Goal: Information Seeking & Learning: Learn about a topic

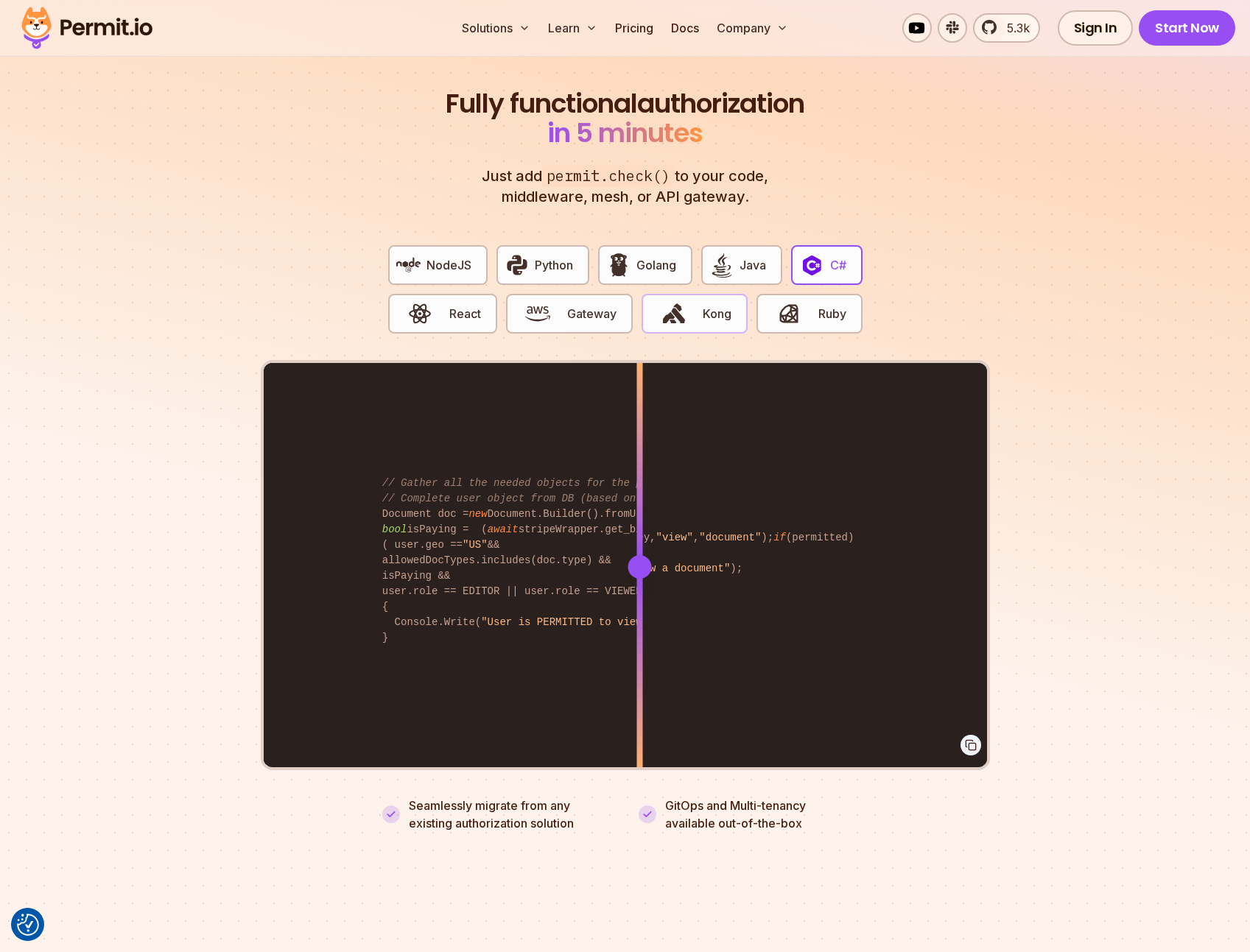
click at [687, 306] on span "button" at bounding box center [673, 314] width 49 height 25
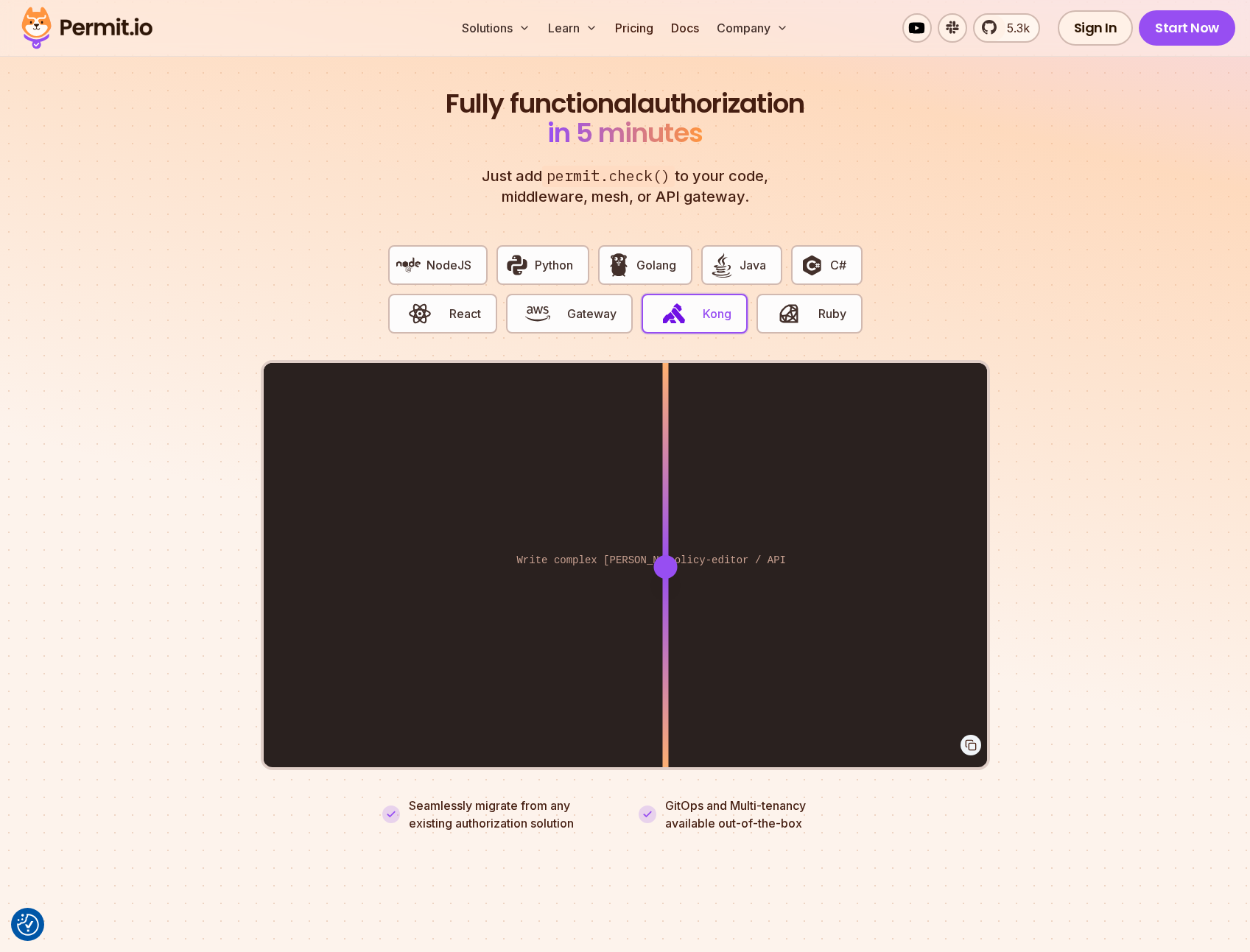
drag, startPoint x: 697, startPoint y: 549, endPoint x: 650, endPoint y: 519, distance: 55.8
click at [661, 555] on div at bounding box center [665, 567] width 23 height 23
click at [600, 305] on span "Gateway" at bounding box center [591, 314] width 49 height 18
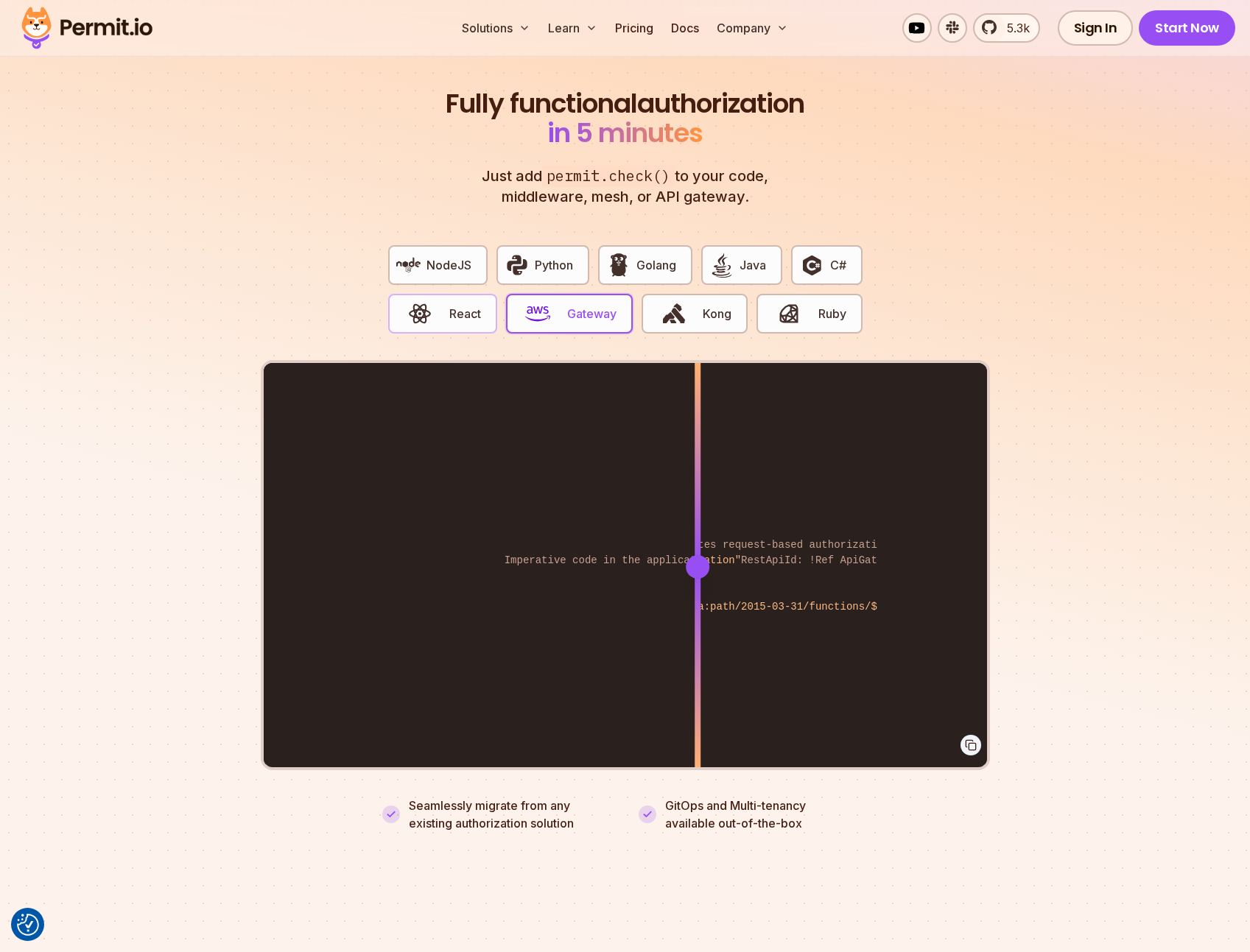
click at [466, 305] on span "React" at bounding box center [465, 314] width 31 height 18
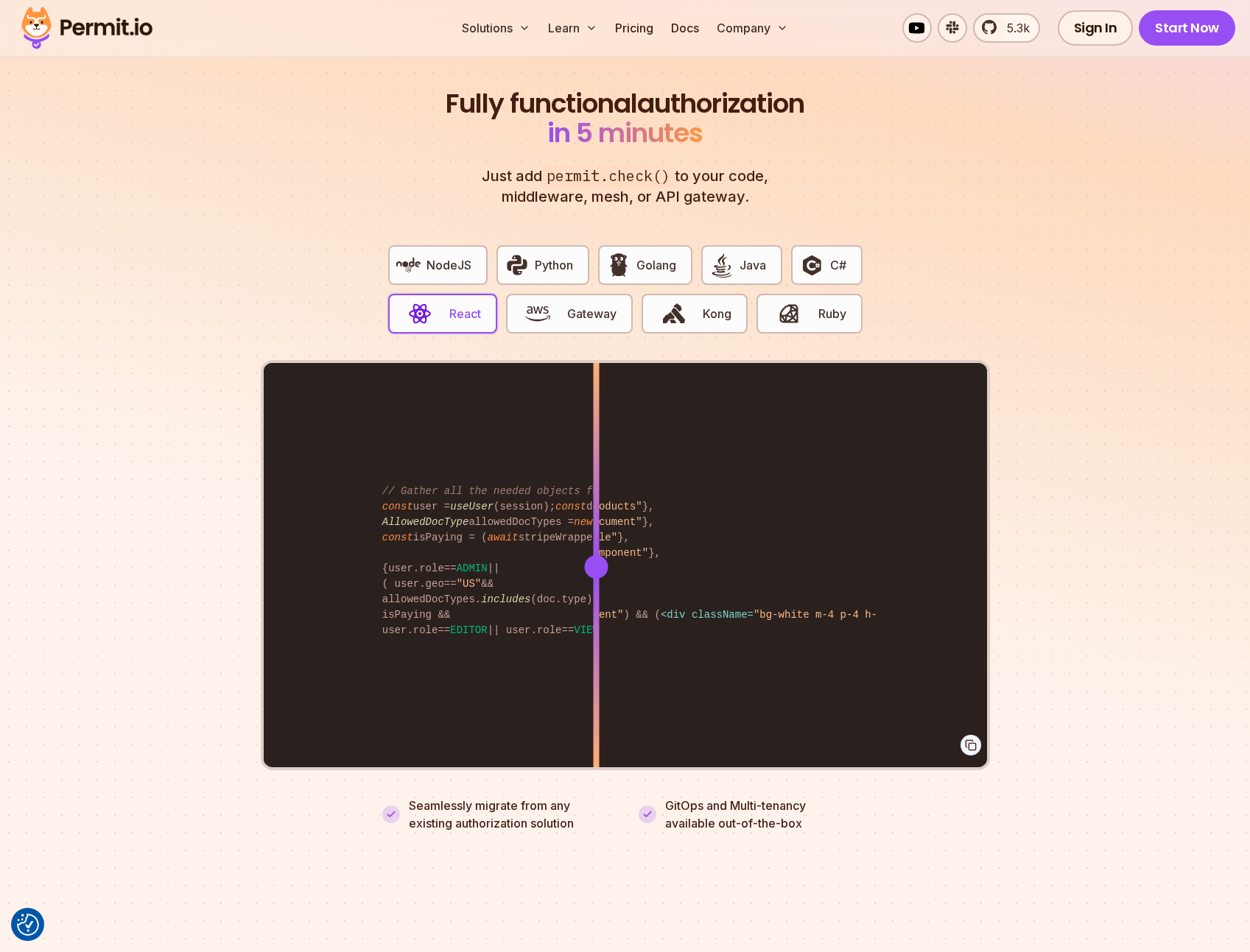
drag, startPoint x: 695, startPoint y: 549, endPoint x: 608, endPoint y: 525, distance: 90.2
click at [596, 555] on div at bounding box center [596, 567] width 23 height 23
click at [808, 253] on img "button" at bounding box center [812, 265] width 25 height 25
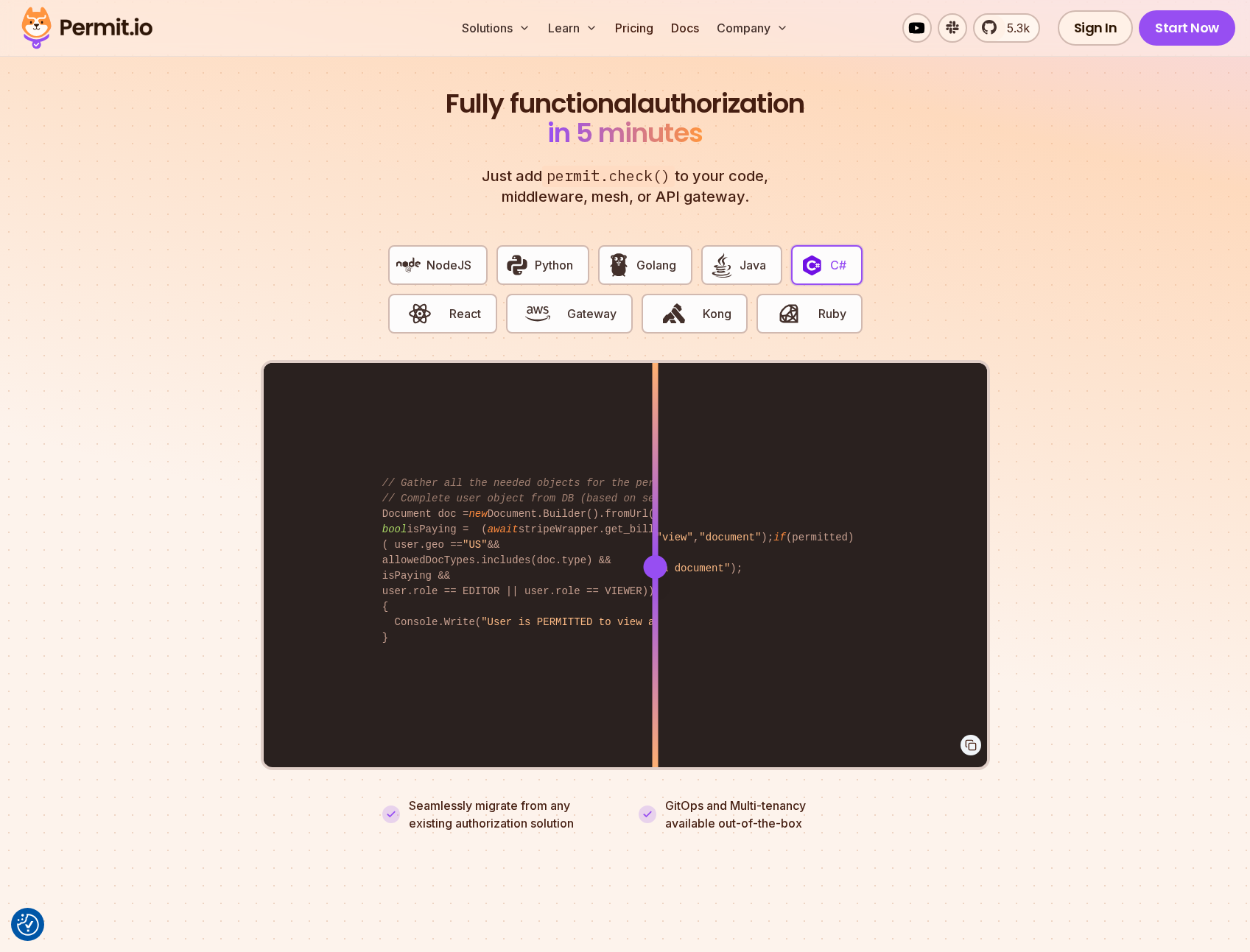
drag, startPoint x: 693, startPoint y: 550, endPoint x: 654, endPoint y: 542, distance: 39.8
click at [654, 555] on div at bounding box center [654, 567] width 23 height 23
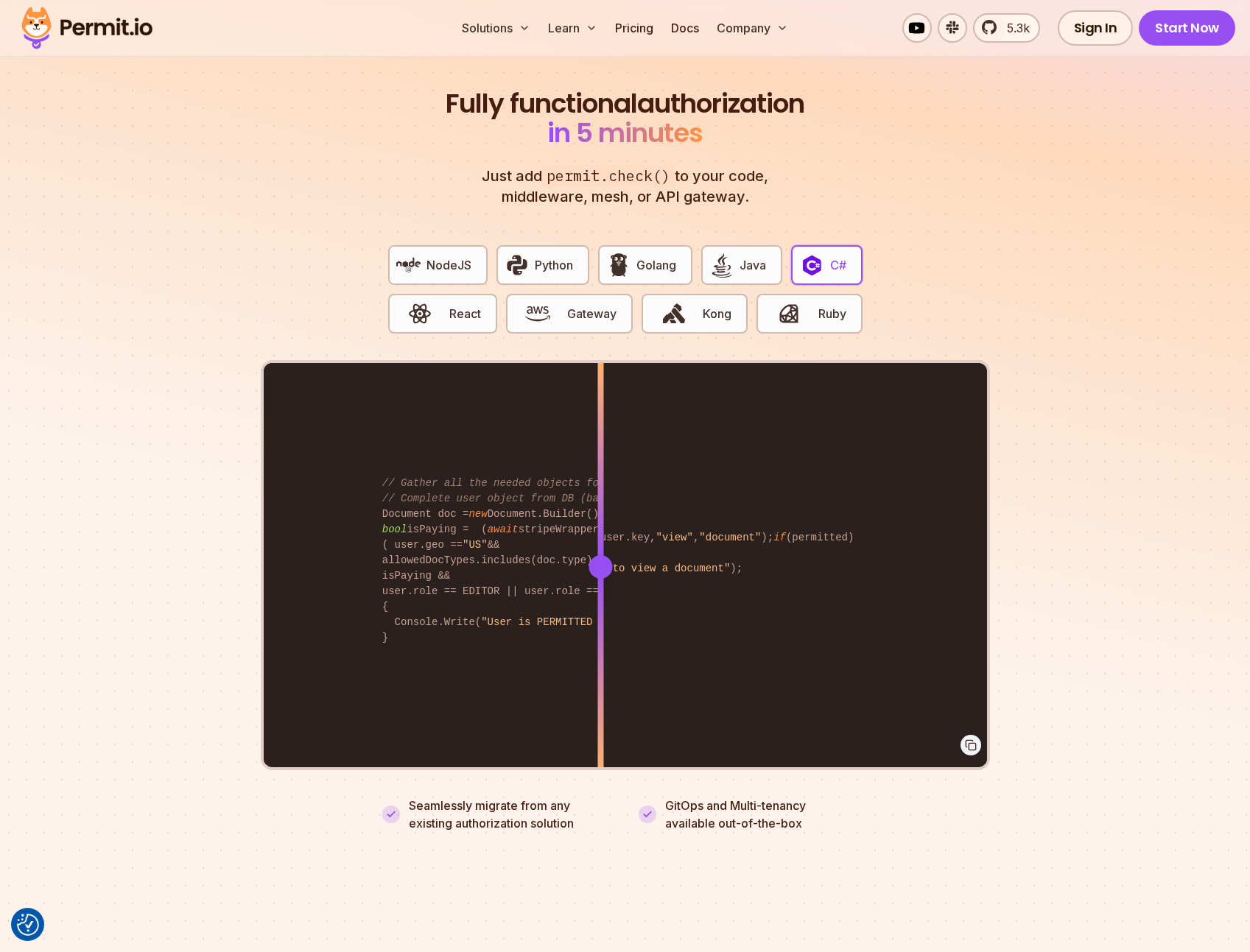
drag, startPoint x: 654, startPoint y: 542, endPoint x: 602, endPoint y: 519, distance: 56.9
click at [602, 519] on div at bounding box center [600, 566] width 6 height 406
click at [650, 256] on span "Golang" at bounding box center [656, 265] width 40 height 18
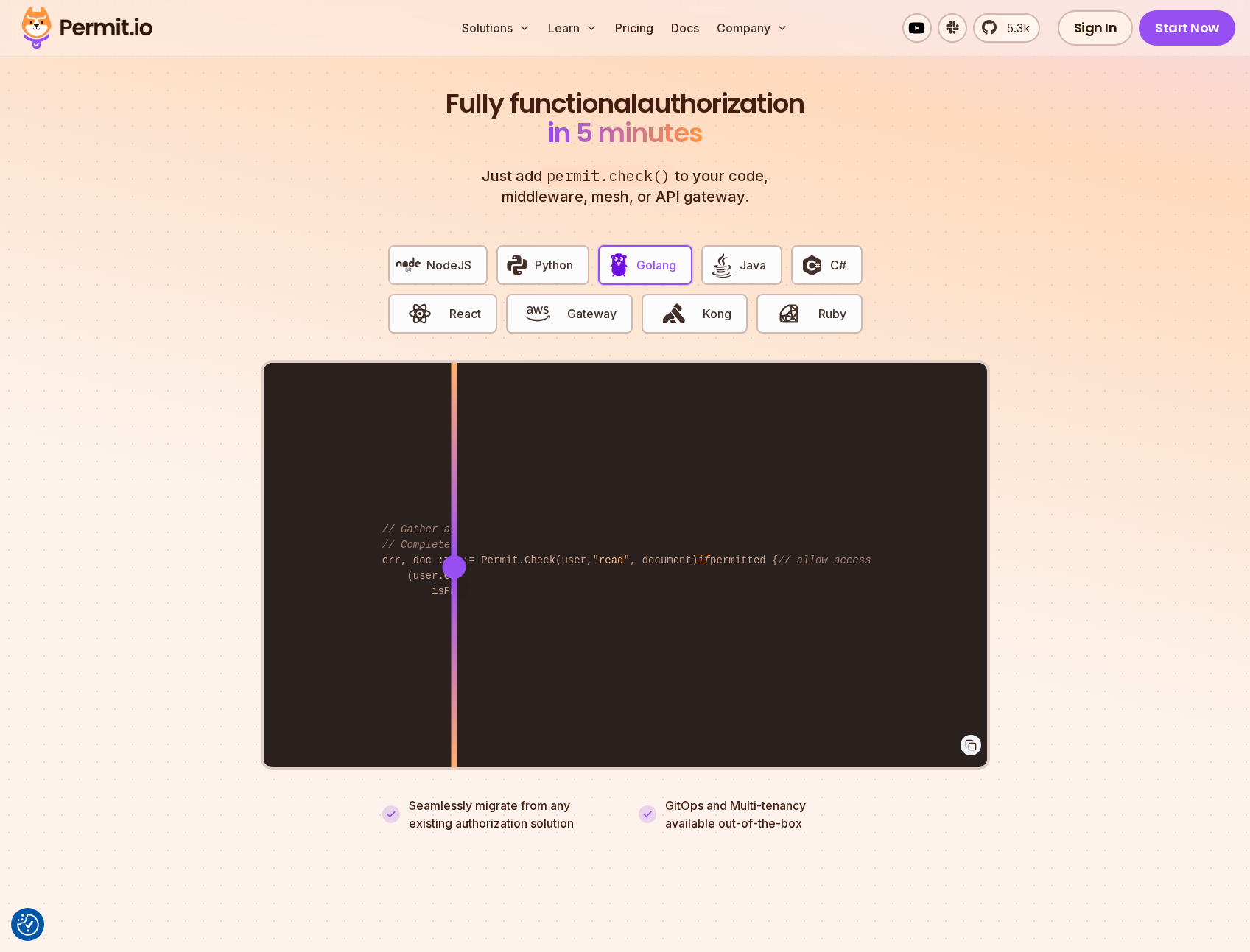
drag, startPoint x: 693, startPoint y: 550, endPoint x: 474, endPoint y: 463, distance: 235.6
click at [454, 469] on div at bounding box center [454, 566] width 6 height 406
click at [812, 253] on img "button" at bounding box center [812, 265] width 25 height 25
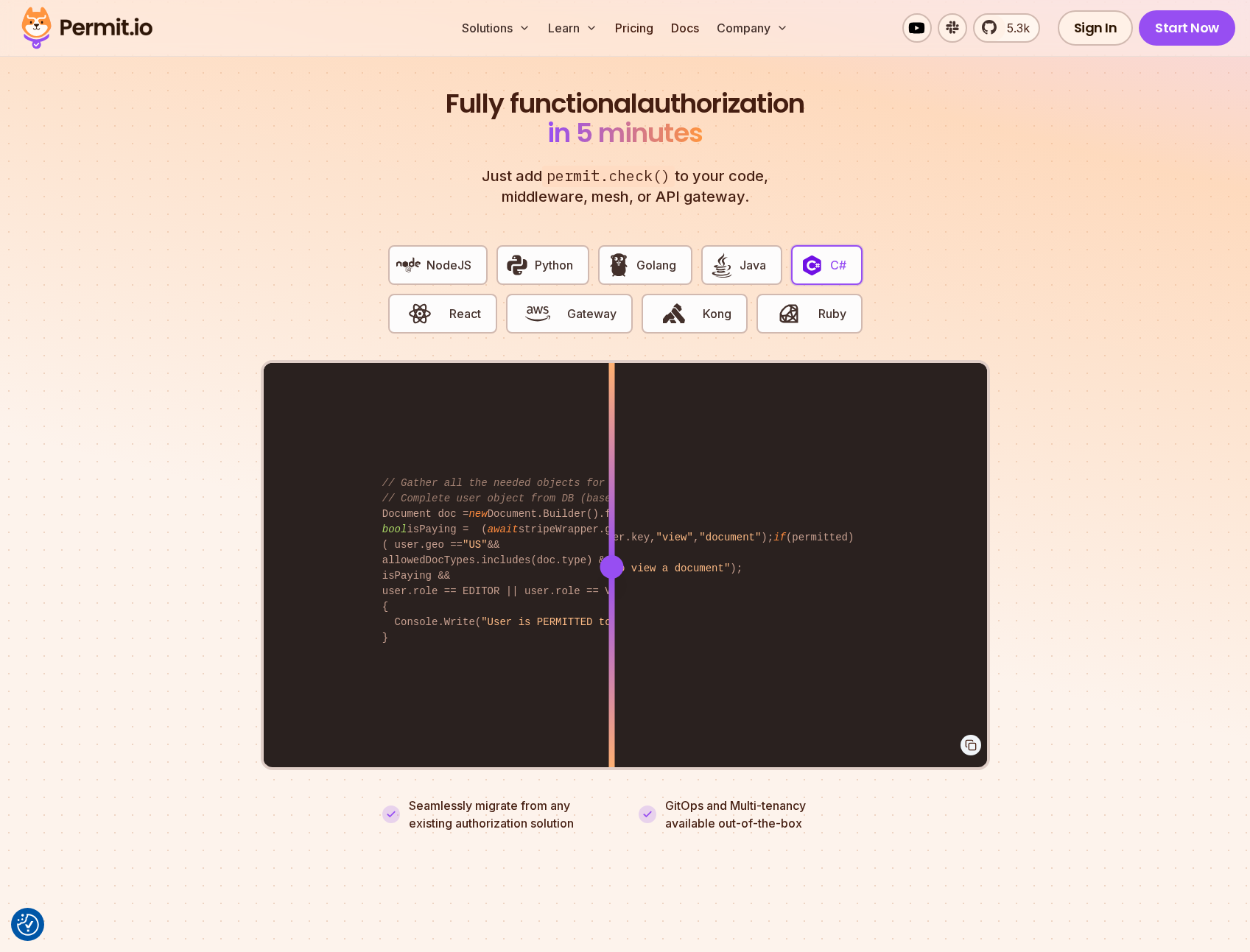
drag, startPoint x: 692, startPoint y: 553, endPoint x: 611, endPoint y: 528, distance: 84.8
click at [611, 528] on div at bounding box center [611, 566] width 6 height 406
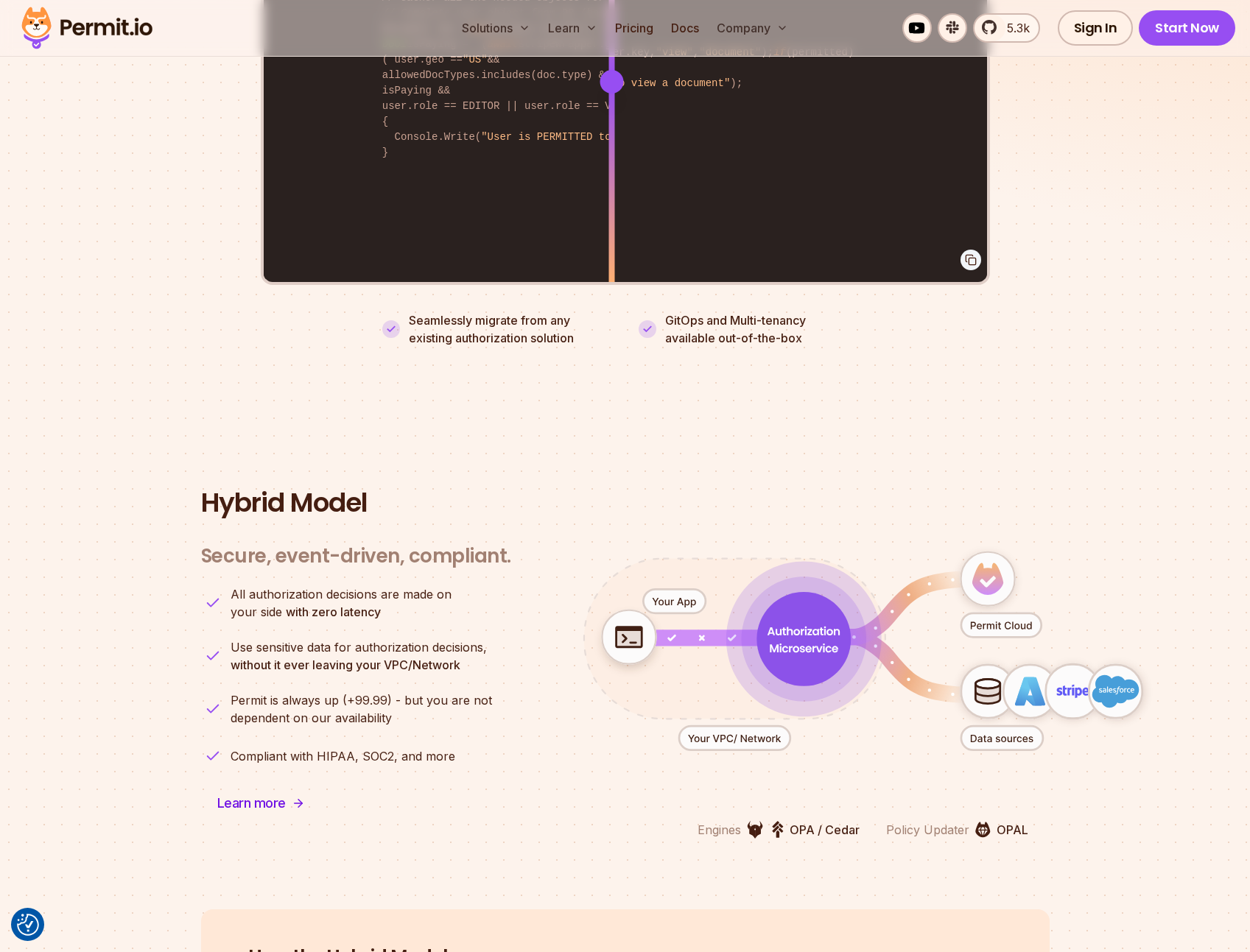
scroll to position [3241, 0]
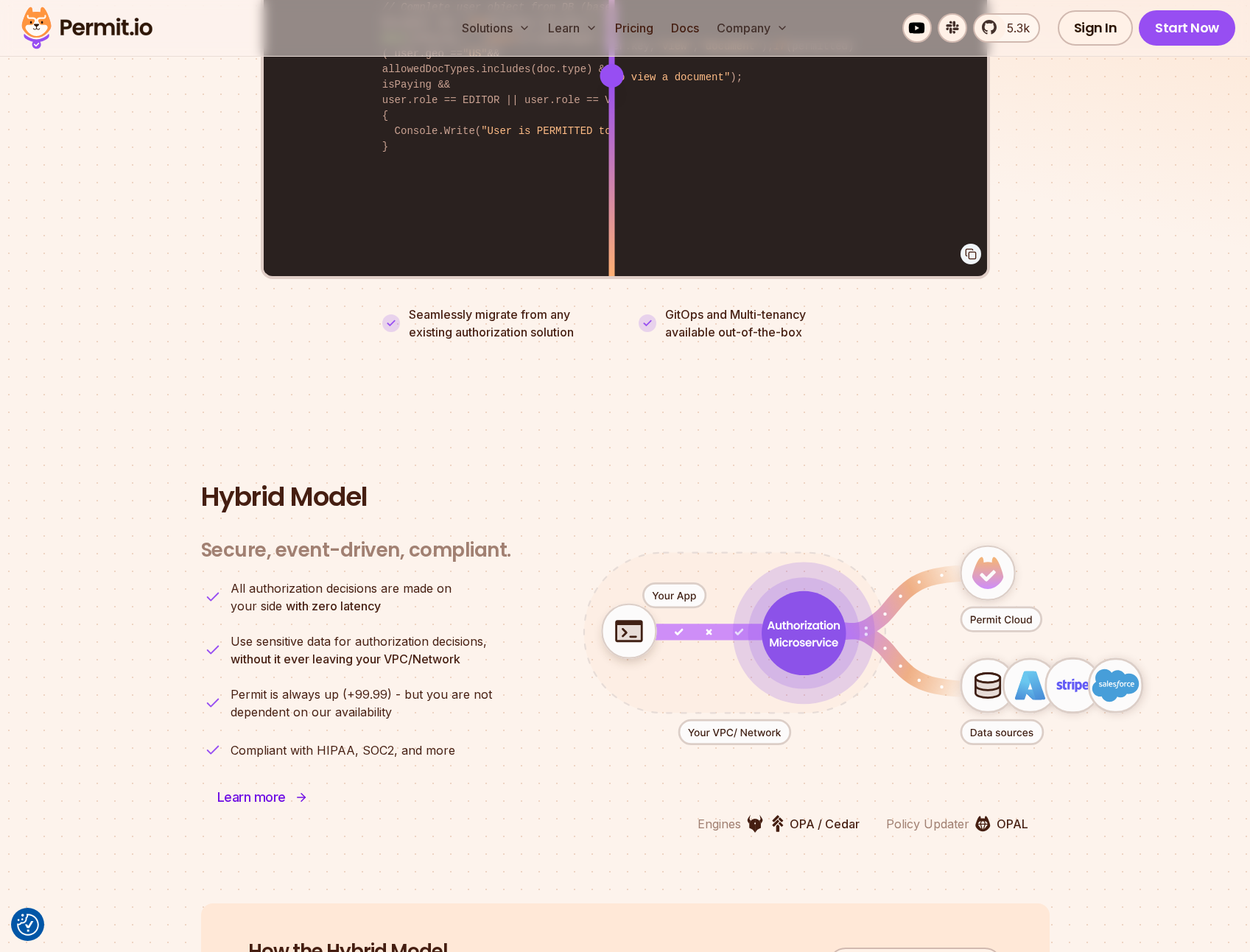
click at [272, 788] on span "Learn more" at bounding box center [251, 798] width 68 height 20
